Goal: Task Accomplishment & Management: Manage account settings

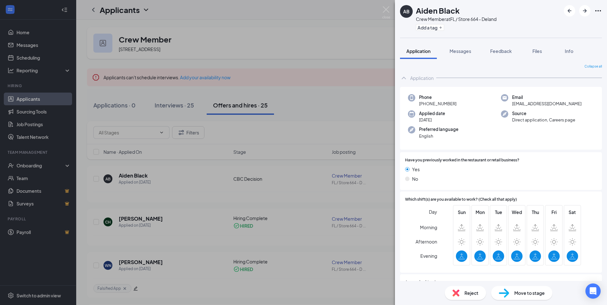
scroll to position [213, 0]
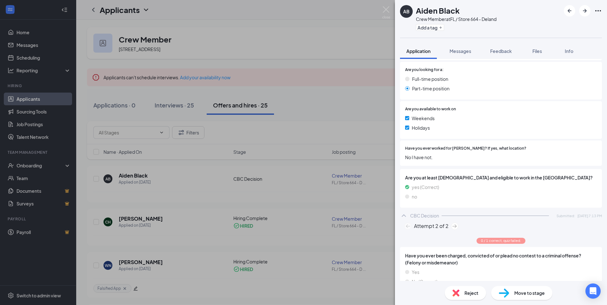
click at [344, 84] on div "AB Aiden Black Crew Member at FL / Store 664 - Deland Add a tag Application Mes…" at bounding box center [303, 152] width 607 height 305
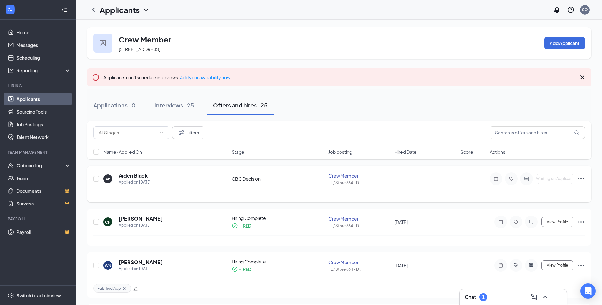
click at [252, 187] on div "AB Aiden Black Applied on [DATE] CBC Decision Crew Member FL / Store 664 - D ..…" at bounding box center [339, 182] width 492 height 20
click at [245, 181] on div "CBC Decision" at bounding box center [278, 179] width 93 height 6
click at [141, 176] on h5 "Aiden Black" at bounding box center [133, 175] width 29 height 7
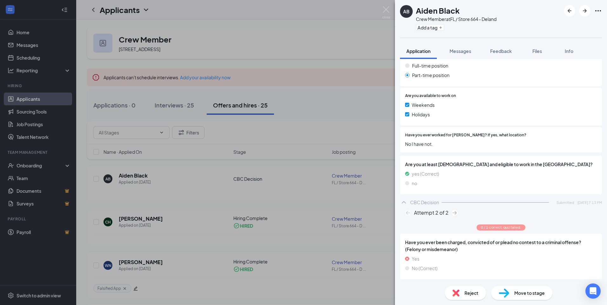
scroll to position [227, 0]
click at [516, 295] on span "Move to stage" at bounding box center [529, 293] width 30 height 7
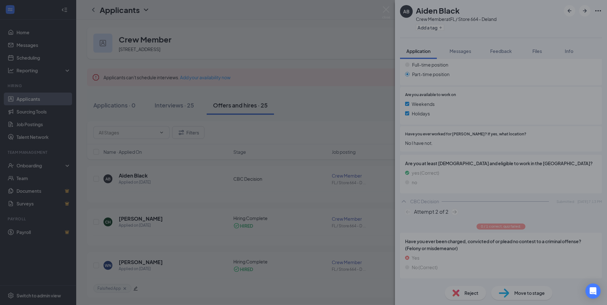
scroll to position [222, 0]
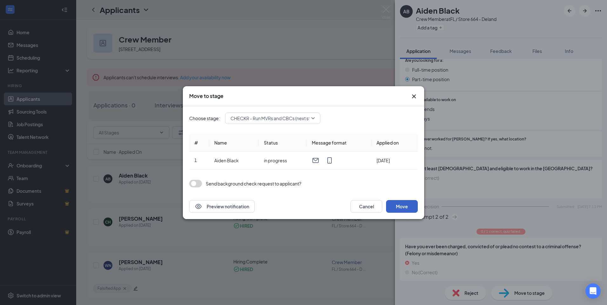
click at [403, 211] on button "Move" at bounding box center [402, 206] width 32 height 13
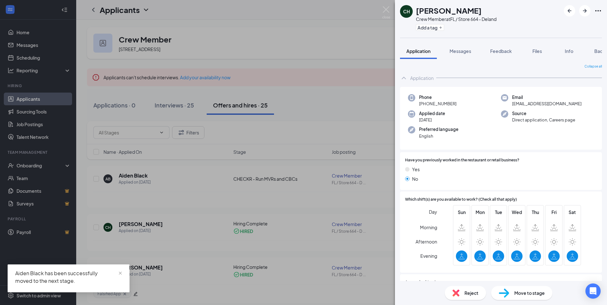
click at [326, 39] on div "CH [PERSON_NAME] Crew Member at [GEOGRAPHIC_DATA] / Store 664 - Deland Add a ta…" at bounding box center [303, 152] width 607 height 305
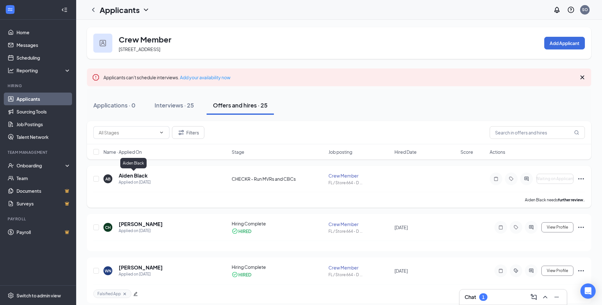
click at [146, 172] on h5 "Aiden Black" at bounding box center [133, 175] width 29 height 7
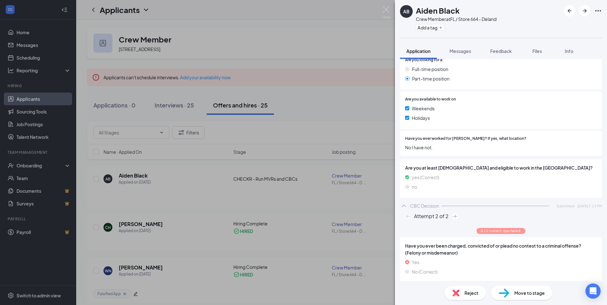
scroll to position [227, 0]
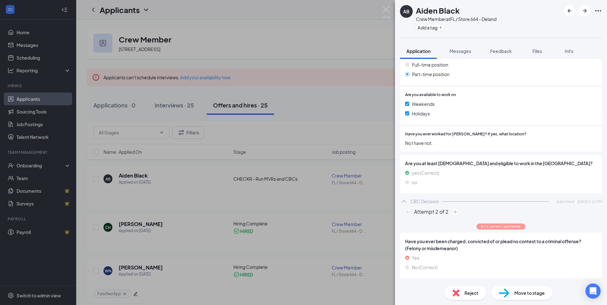
drag, startPoint x: 426, startPoint y: 258, endPoint x: 426, endPoint y: 262, distance: 4.1
click at [426, 262] on div "Have you ever been charged, convicted of or plead no contest to a criminal offe…" at bounding box center [501, 256] width 192 height 36
click at [426, 266] on span "No (Correct)" at bounding box center [425, 267] width 26 height 7
click at [228, 176] on div "AB Aiden Black Crew Member at FL / Store 664 - Deland Add a tag Application Mes…" at bounding box center [303, 152] width 607 height 305
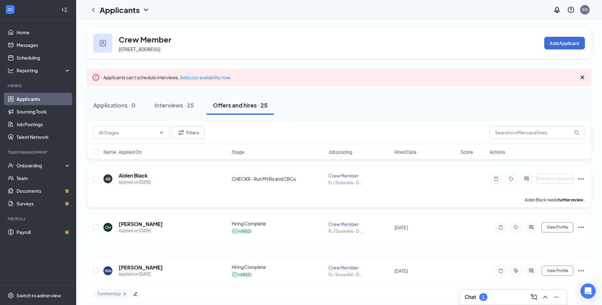
drag, startPoint x: 534, startPoint y: 201, endPoint x: 522, endPoint y: 201, distance: 12.7
click at [532, 201] on p "Aiden Black needs further review." at bounding box center [555, 199] width 60 height 5
click at [273, 184] on div "AB Aiden Black Applied on [DATE] CHECKR - Run MVRs and CBCs Crew Member FL / St…" at bounding box center [339, 182] width 492 height 20
click at [278, 181] on div "CHECKR - Run MVRs and CBCs" at bounding box center [278, 179] width 93 height 6
click at [553, 200] on p "Aiden Black needs further review." at bounding box center [555, 199] width 60 height 5
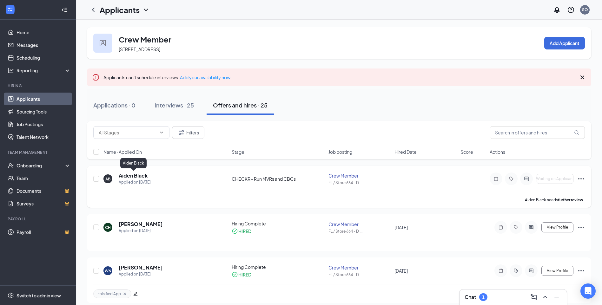
click at [132, 177] on h5 "Aiden Black" at bounding box center [133, 175] width 29 height 7
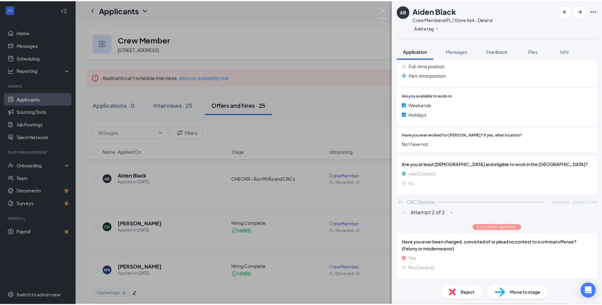
scroll to position [227, 0]
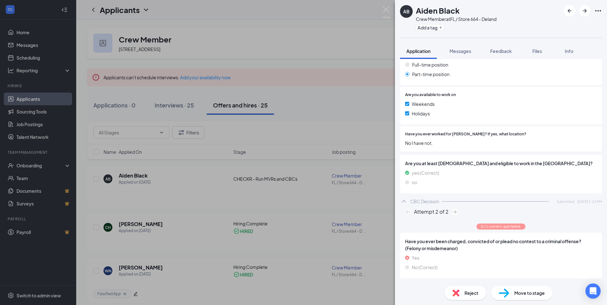
click at [410, 211] on img at bounding box center [407, 212] width 7 height 7
click at [310, 187] on div "AB Aiden Black Crew Member at FL / Store 664 - Deland Add a tag Application Mes…" at bounding box center [303, 152] width 607 height 305
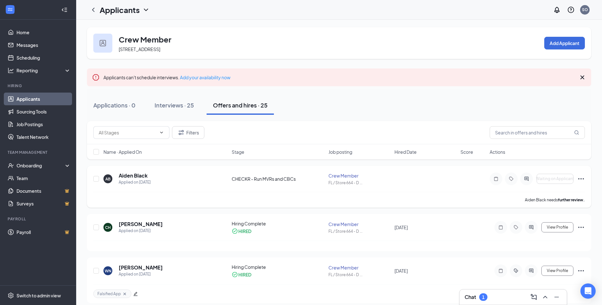
click at [535, 201] on p "Aiden Black needs further review." at bounding box center [555, 199] width 60 height 5
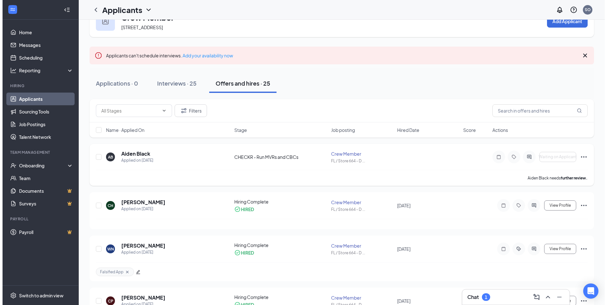
scroll to position [32, 0]
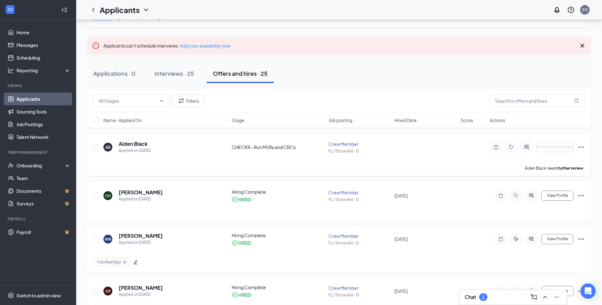
click at [108, 149] on div "AB" at bounding box center [107, 147] width 5 height 5
